Goal: Information Seeking & Learning: Learn about a topic

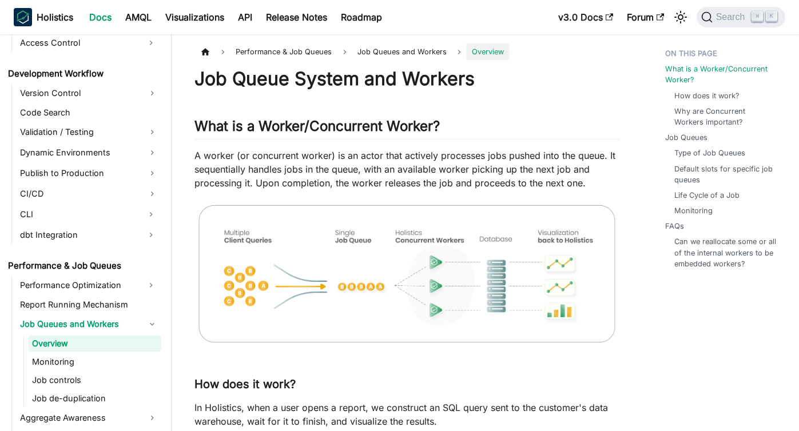
drag, startPoint x: 246, startPoint y: 158, endPoint x: 324, endPoint y: 157, distance: 77.8
click at [324, 157] on p "A worker (or concurrent worker) is an actor that actively processes jobs pushed…" at bounding box center [406, 169] width 425 height 41
drag, startPoint x: 343, startPoint y: 157, endPoint x: 466, endPoint y: 156, distance: 122.4
click at [466, 156] on p "A worker (or concurrent worker) is an actor that actively processes jobs pushed…" at bounding box center [406, 169] width 425 height 41
click at [470, 157] on p "A worker (or concurrent worker) is an actor that actively processes jobs pushed…" at bounding box center [406, 169] width 425 height 41
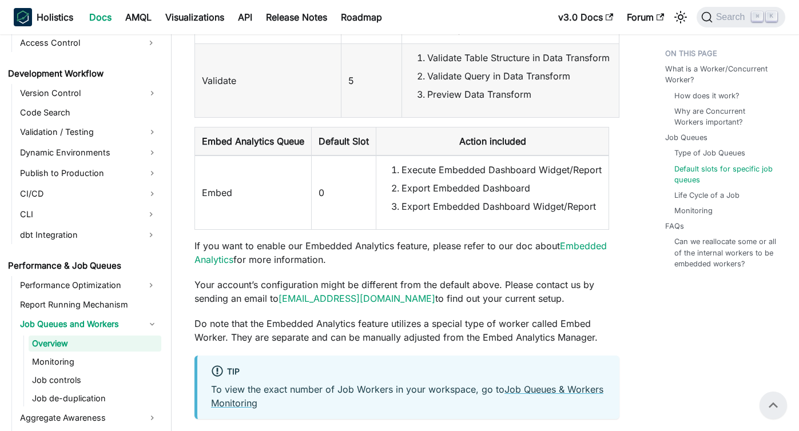
scroll to position [1909, 0]
